Goal: Information Seeking & Learning: Check status

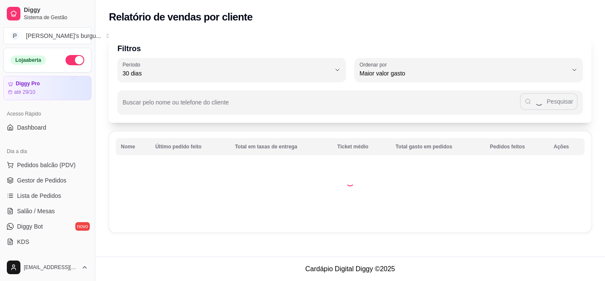
select select "30"
select select "HIGHEST_TOTAL_SPENT_WITH_ORDERS"
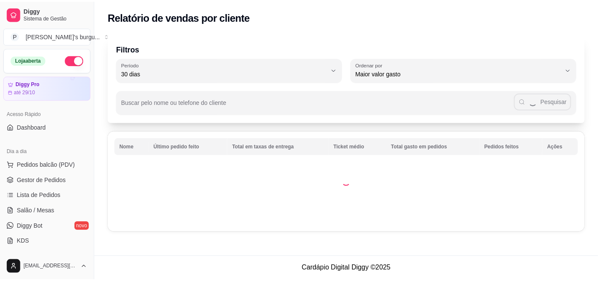
scroll to position [189, 0]
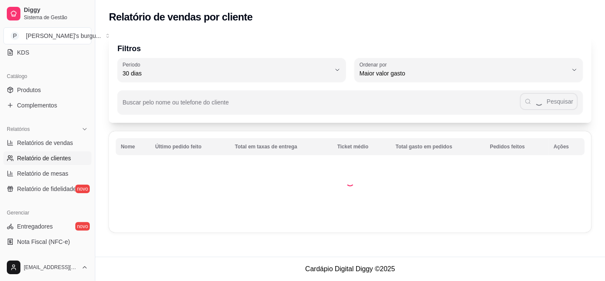
select select "ALL"
select select "0"
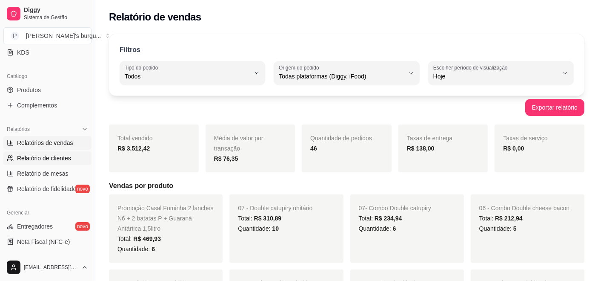
click at [52, 154] on span "Relatório de clientes" at bounding box center [44, 158] width 54 height 9
select select "30"
select select "HIGHEST_TOTAL_SPENT_WITH_ORDERS"
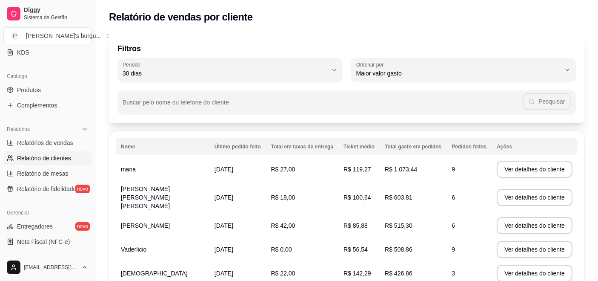
scroll to position [47, 0]
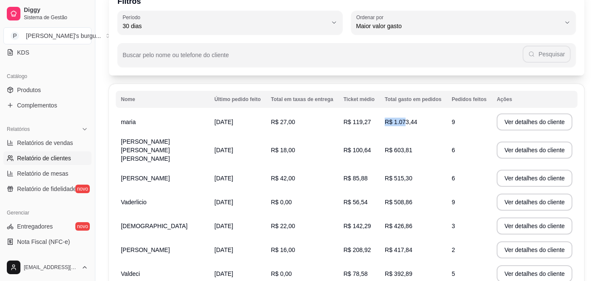
drag, startPoint x: 419, startPoint y: 120, endPoint x: 402, endPoint y: 122, distance: 17.2
click at [402, 122] on td "R$ 1.073,44" at bounding box center [413, 122] width 67 height 24
click at [353, 134] on td "R$ 100,64" at bounding box center [358, 150] width 41 height 32
drag, startPoint x: 418, startPoint y: 121, endPoint x: 334, endPoint y: 119, distance: 83.9
click at [333, 120] on tr "[PERSON_NAME] [DATE] R$ 27,00 R$ 119,27 R$ 1.073,44 9 Ver detalhes do cliente" at bounding box center [347, 122] width 462 height 24
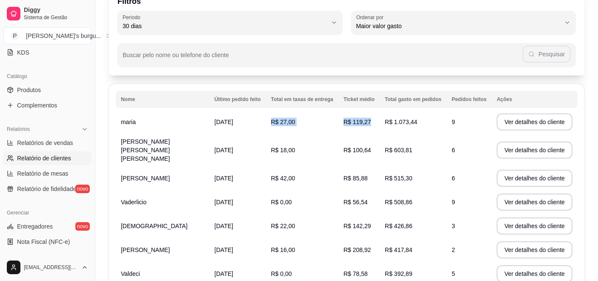
click at [428, 134] on td "R$ 603,81" at bounding box center [413, 150] width 67 height 32
drag, startPoint x: 405, startPoint y: 149, endPoint x: 357, endPoint y: 136, distance: 50.2
click at [357, 136] on tr "[PERSON_NAME] [PERSON_NAME] [PERSON_NAME] [DEMOGRAPHIC_DATA] R$ 18,00 R$ 100,64…" at bounding box center [347, 150] width 462 height 32
click at [442, 151] on td "R$ 603,81" at bounding box center [413, 150] width 67 height 32
drag, startPoint x: 416, startPoint y: 146, endPoint x: 374, endPoint y: 144, distance: 41.8
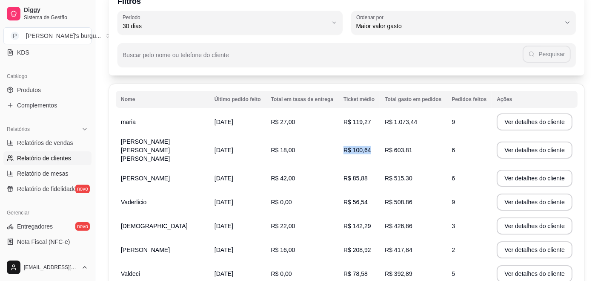
click at [374, 144] on tr "[PERSON_NAME] [PERSON_NAME] [PERSON_NAME] [DEMOGRAPHIC_DATA] R$ 18,00 R$ 100,64…" at bounding box center [347, 150] width 462 height 32
click at [420, 148] on td "R$ 603,81" at bounding box center [413, 150] width 67 height 32
click at [418, 151] on td "R$ 603,81" at bounding box center [413, 150] width 67 height 32
click at [411, 146] on td "R$ 603,81" at bounding box center [413, 150] width 67 height 32
click at [403, 146] on span "R$ 603,81" at bounding box center [399, 149] width 28 height 7
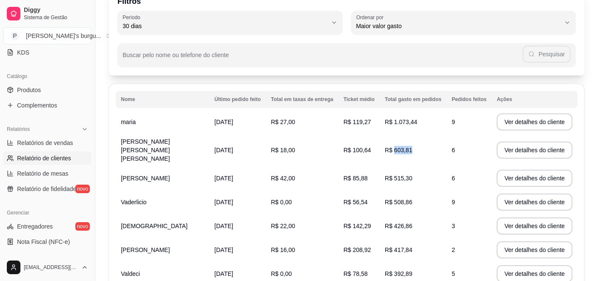
click at [403, 146] on span "R$ 603,81" at bounding box center [399, 149] width 28 height 7
drag, startPoint x: 135, startPoint y: 191, endPoint x: 409, endPoint y: 189, distance: 274.1
click at [409, 190] on tr "Vaderlicio [DATE] R$ 0,00 R$ 56,54 R$ 508,86 9 Ver detalhes do cliente" at bounding box center [347, 202] width 462 height 24
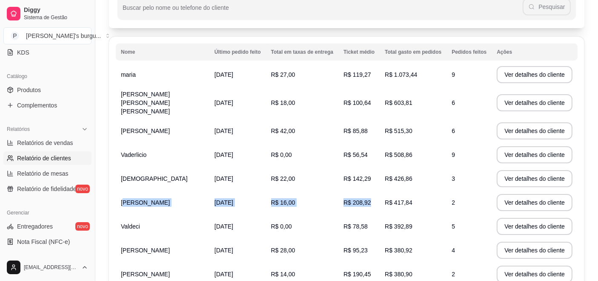
drag, startPoint x: 124, startPoint y: 192, endPoint x: 405, endPoint y: 198, distance: 280.6
click at [405, 198] on tr "[PERSON_NAME] [DATE] R$ 16,00 R$ 208,92 R$ 417,84 2 Ver detalhes do cliente" at bounding box center [347, 202] width 462 height 24
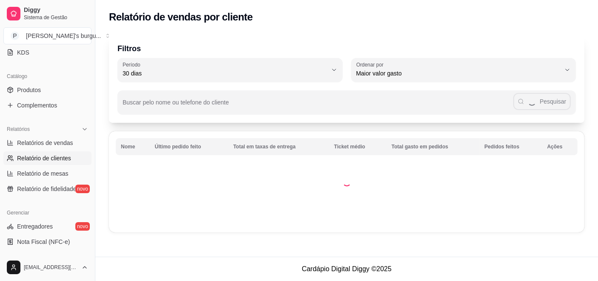
scroll to position [0, 0]
